Goal: Information Seeking & Learning: Understand process/instructions

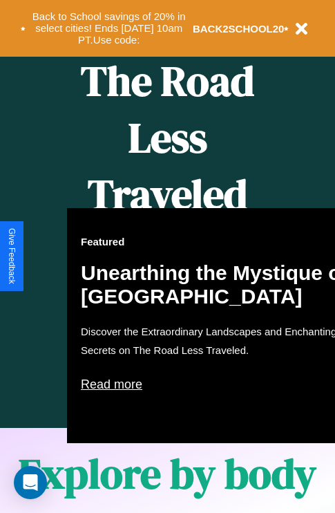
scroll to position [564, 0]
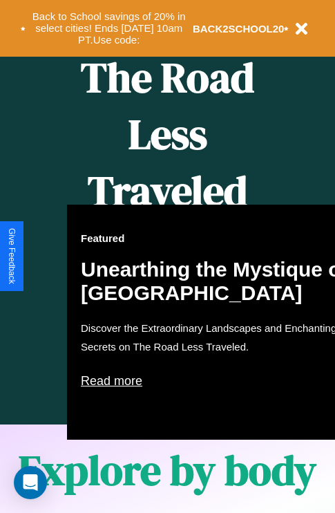
click at [167, 256] on div "Featured Unearthing the Mystique of [GEOGRAPHIC_DATA] Discover the Extraordinar…" at bounding box center [219, 321] width 304 height 235
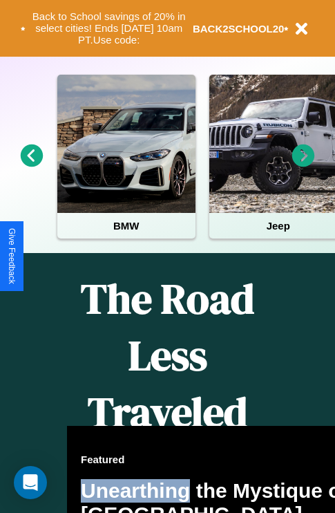
scroll to position [213, 0]
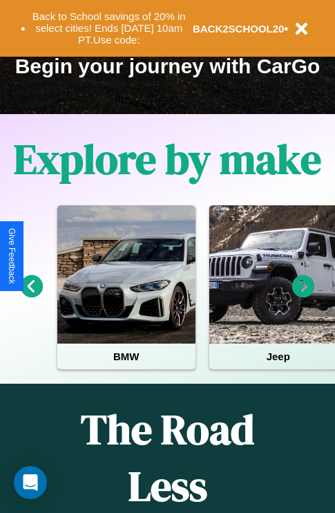
click at [303, 296] on icon at bounding box center [303, 286] width 23 height 23
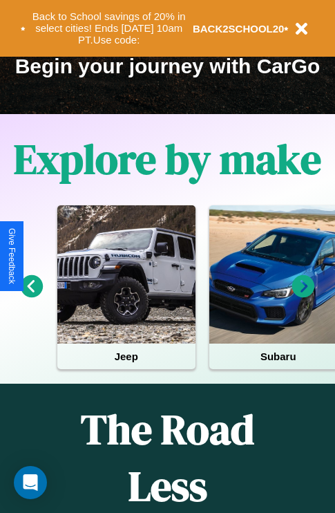
click at [303, 296] on icon at bounding box center [303, 286] width 23 height 23
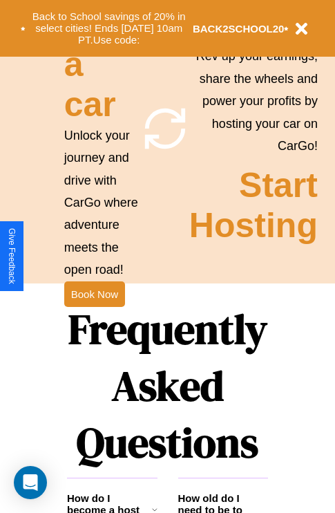
scroll to position [1674, 0]
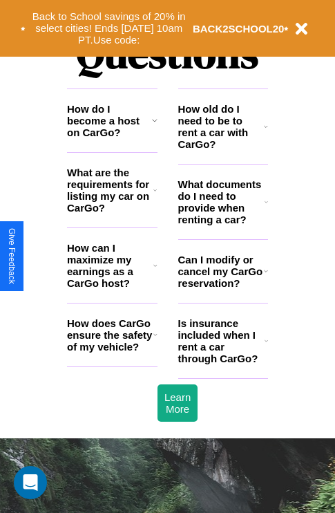
click at [222, 224] on h3 "What documents do I need to provide when renting a car?" at bounding box center [221, 201] width 87 height 47
click at [266, 207] on icon at bounding box center [266, 201] width 3 height 11
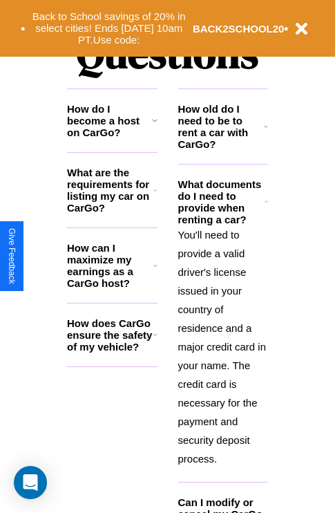
click at [155, 195] on icon at bounding box center [154, 189] width 3 height 11
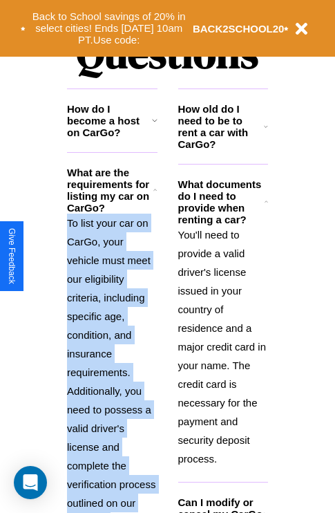
scroll to position [1841, 0]
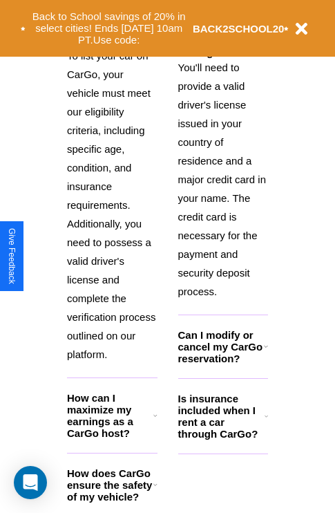
click at [155, 490] on icon at bounding box center [155, 484] width 4 height 11
click at [222, 178] on p "You'll need to provide a valid driver's license issued in your country of resid…" at bounding box center [223, 179] width 90 height 242
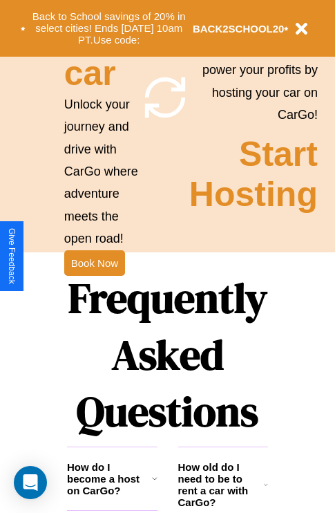
click at [266, 490] on icon at bounding box center [266, 484] width 4 height 11
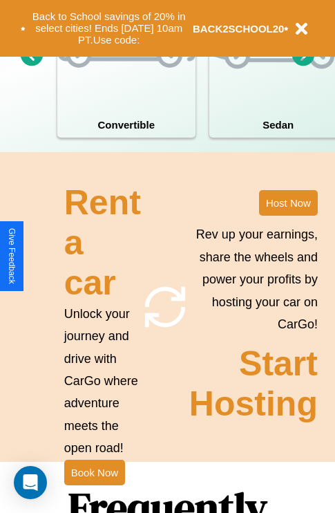
scroll to position [1076, 0]
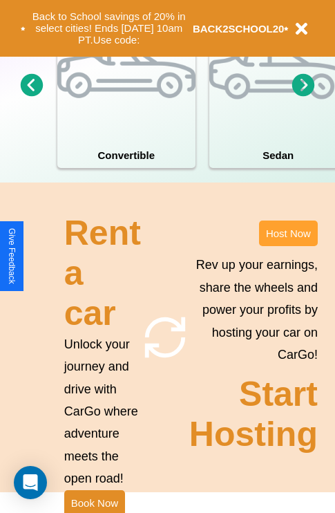
click at [288, 246] on button "Host Now" at bounding box center [288, 233] width 59 height 26
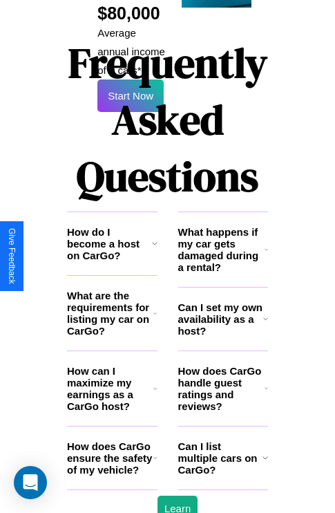
scroll to position [2249, 0]
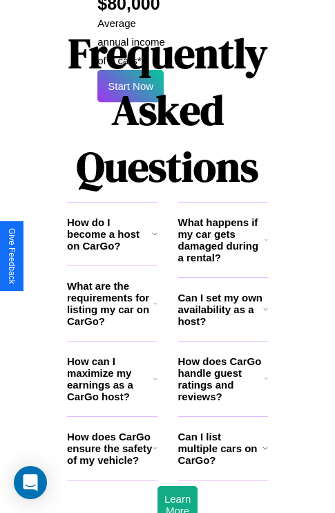
click at [222, 292] on h3 "Can I set my own availability as a host?" at bounding box center [220, 309] width 85 height 35
click at [155, 442] on icon at bounding box center [155, 447] width 4 height 11
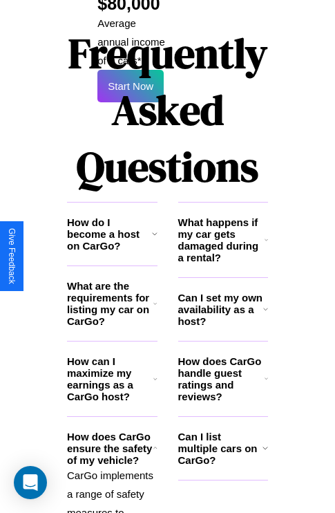
click at [265, 303] on icon at bounding box center [265, 308] width 5 height 11
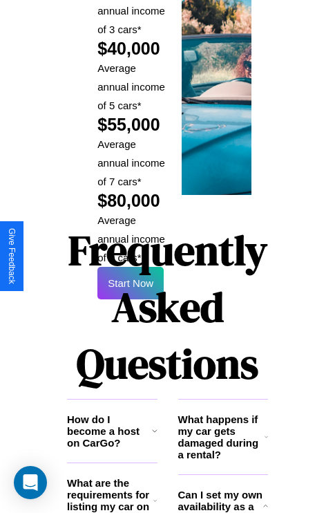
scroll to position [2033, 0]
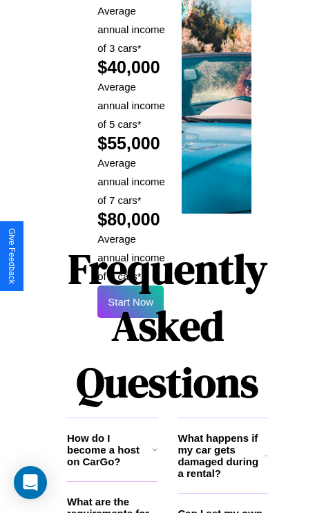
click at [131, 256] on h1 "Frequently Asked Questions" at bounding box center [167, 325] width 201 height 184
